Goal: Information Seeking & Learning: Learn about a topic

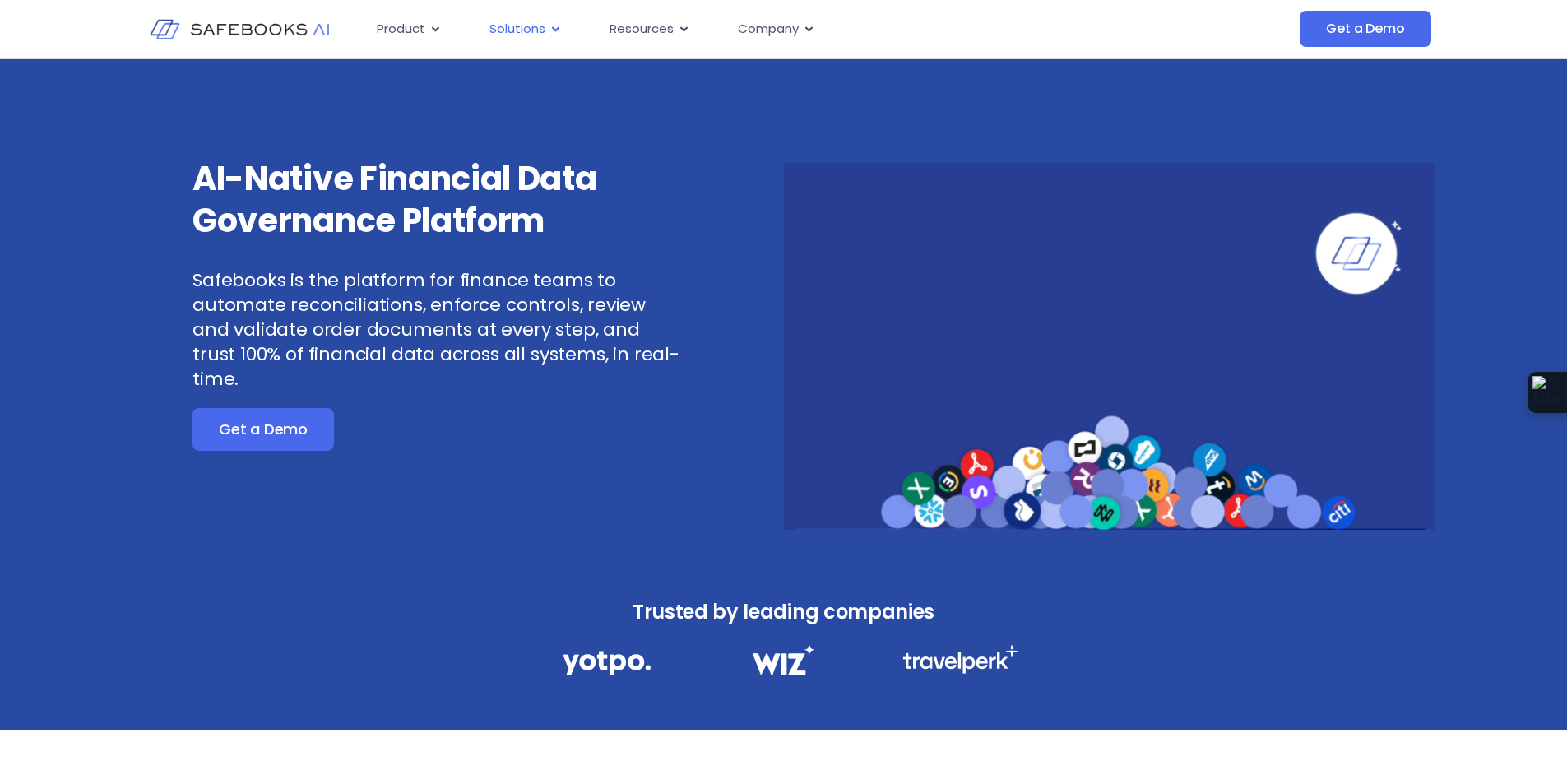
click at [555, 33] on icon "Menu" at bounding box center [555, 29] width 13 height 13
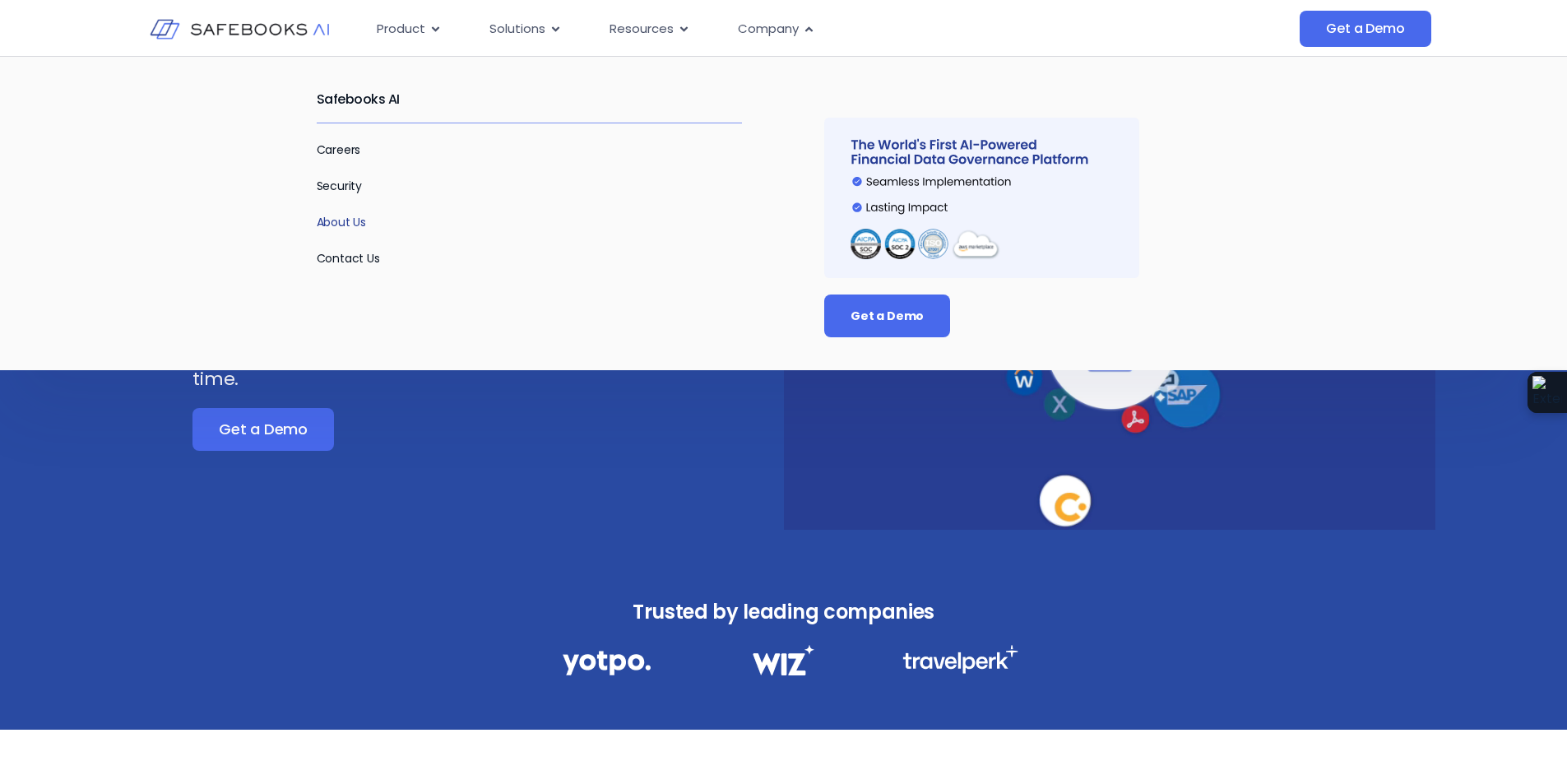
click at [322, 229] on link "About Us" at bounding box center [342, 222] width 50 height 17
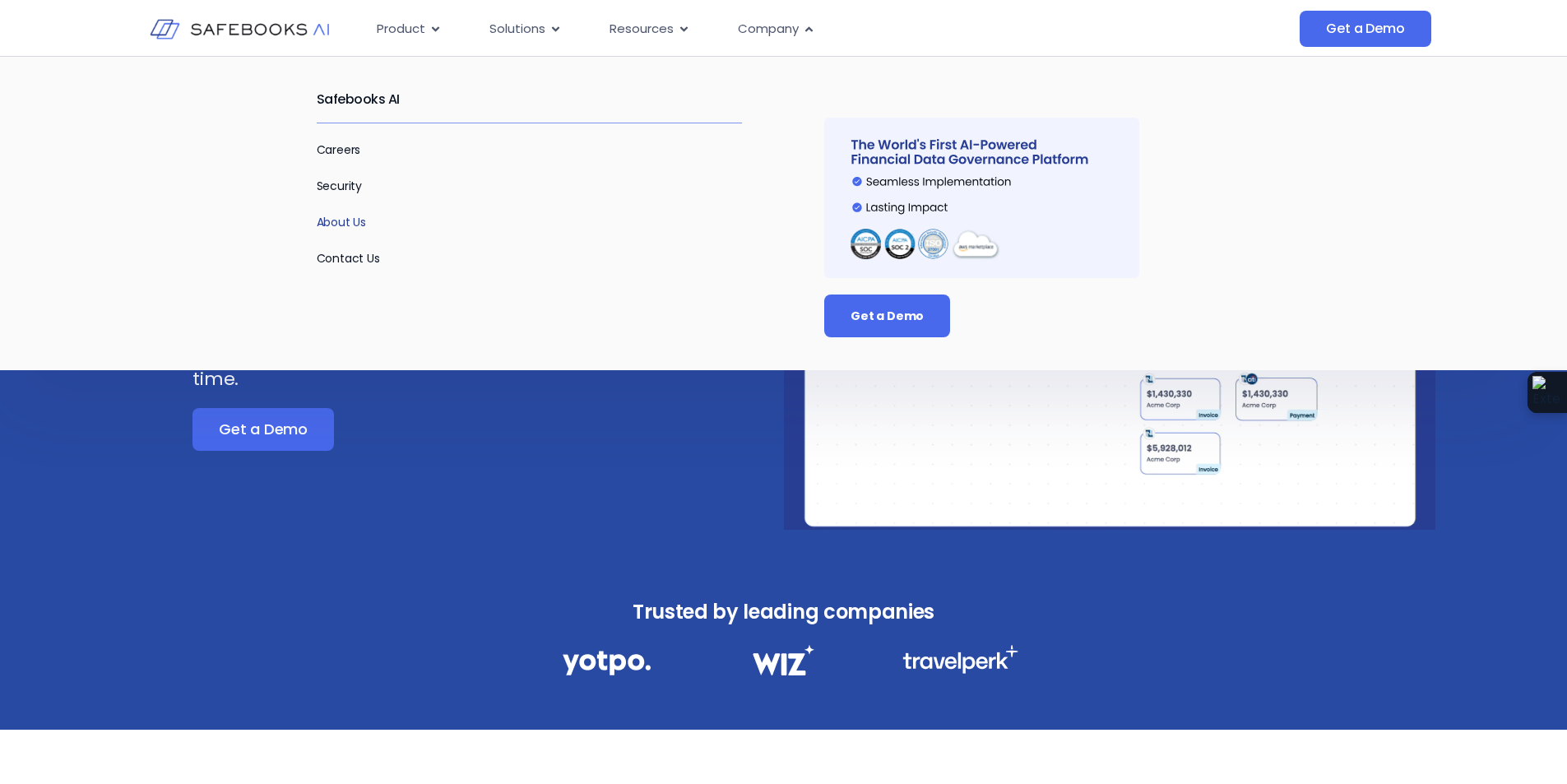
drag, startPoint x: 355, startPoint y: 214, endPoint x: 404, endPoint y: 217, distance: 49.1
click at [355, 214] on link "About Us" at bounding box center [342, 222] width 50 height 17
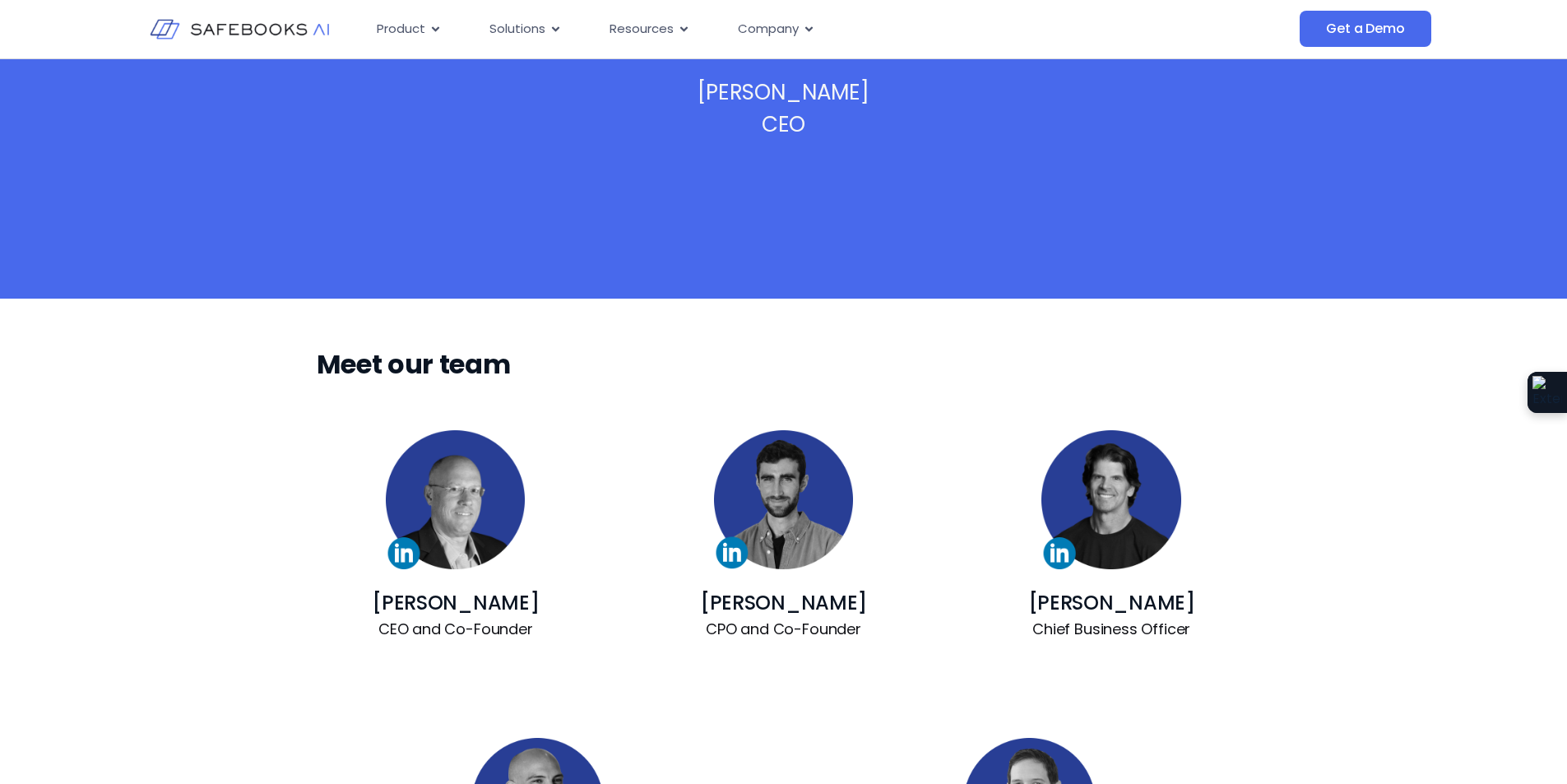
scroll to position [1069, 0]
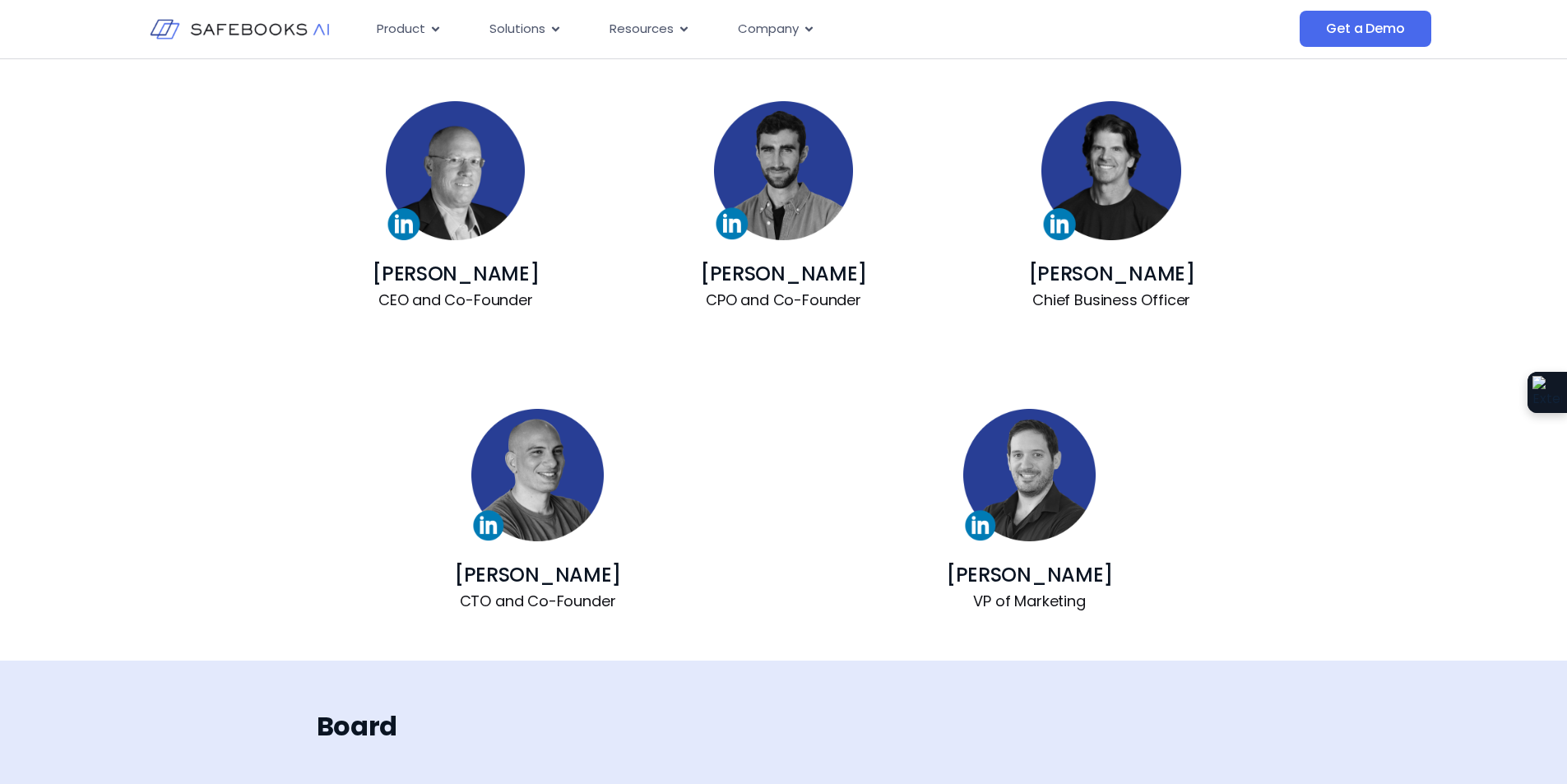
click at [482, 529] on img at bounding box center [537, 474] width 133 height 133
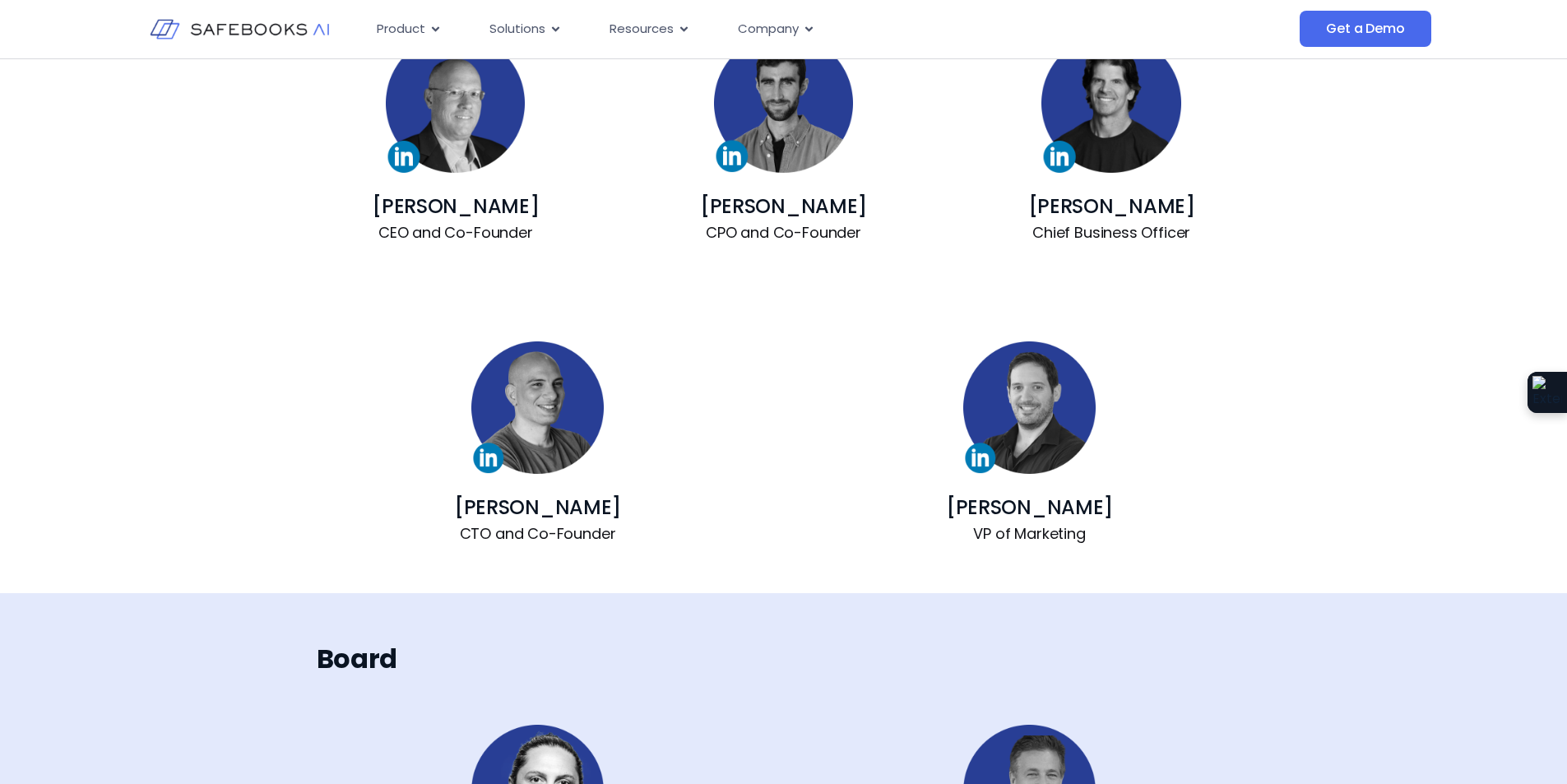
scroll to position [847, 0]
